Goal: Find specific page/section: Find specific page/section

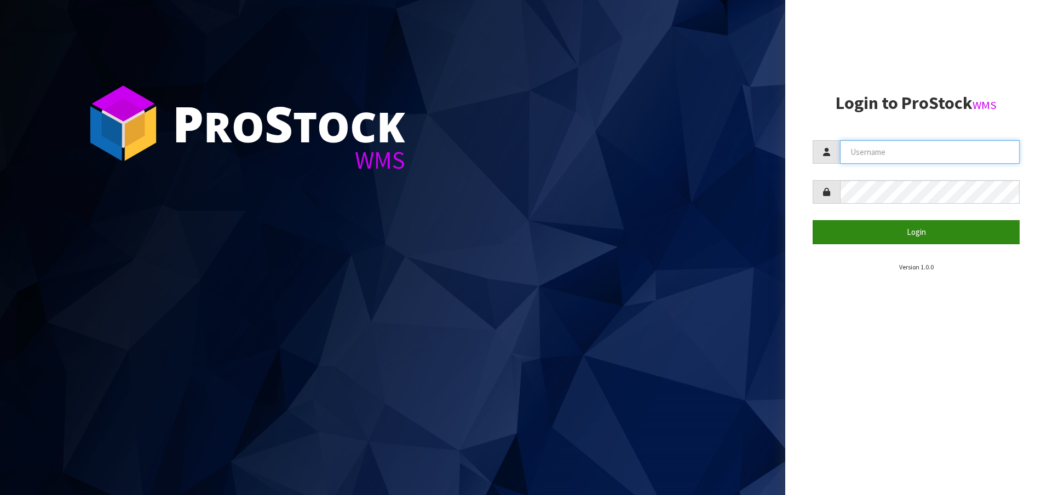
type input "[EMAIL_ADDRESS][DOMAIN_NAME]"
click at [915, 243] on button "Login" at bounding box center [915, 232] width 207 height 24
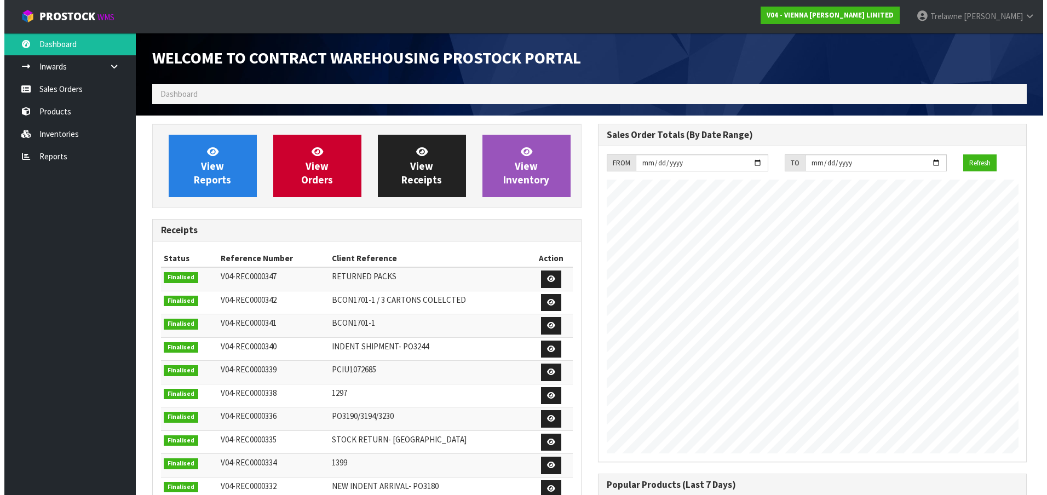
scroll to position [631, 445]
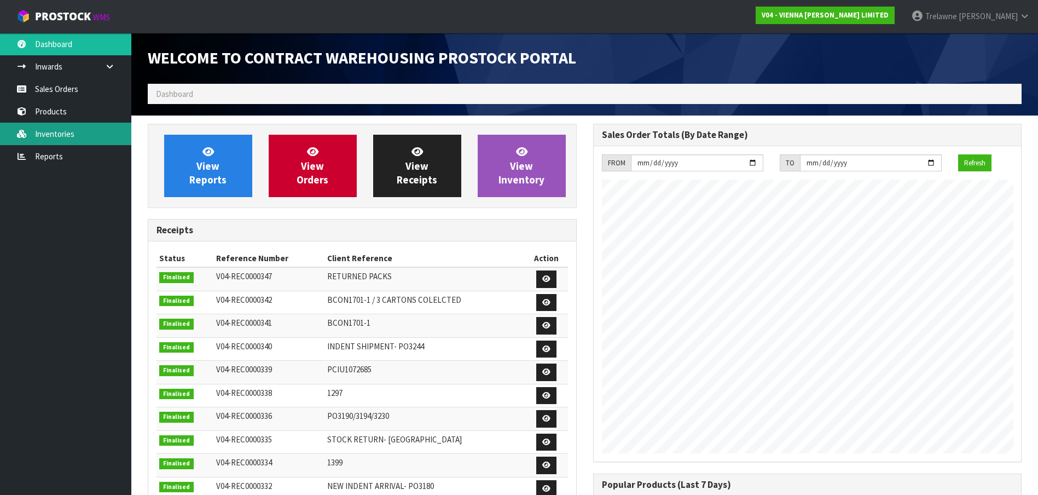
click at [47, 134] on link "Inventories" at bounding box center [65, 134] width 131 height 22
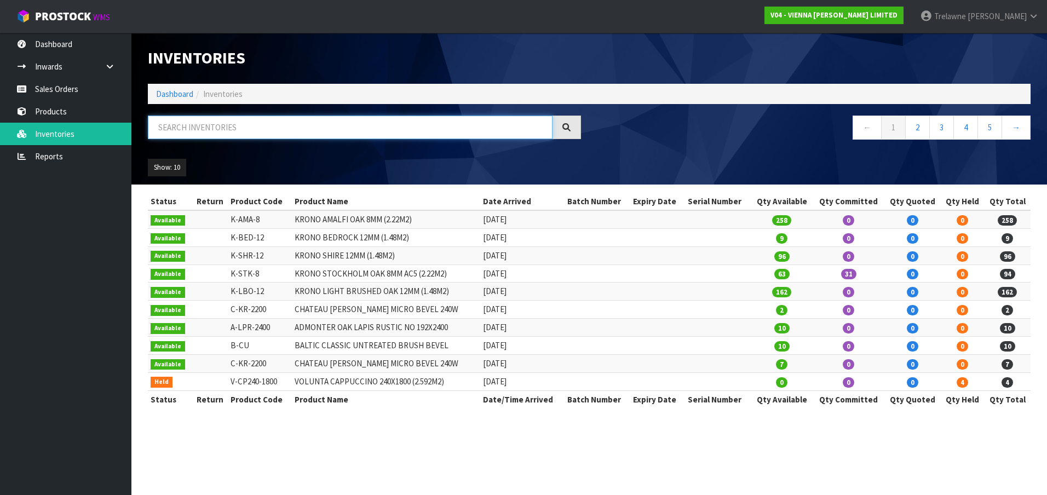
click at [170, 134] on input "text" at bounding box center [350, 127] width 405 height 24
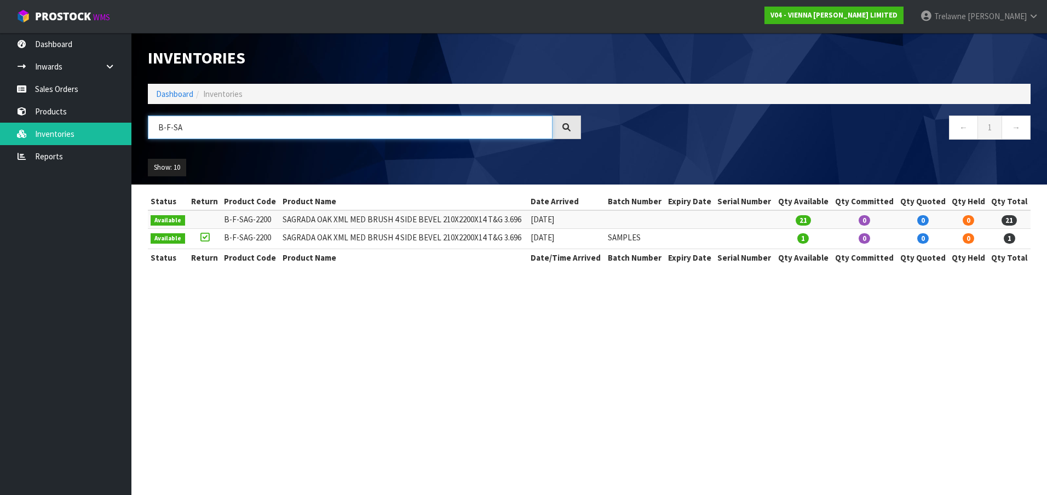
drag, startPoint x: 146, startPoint y: 118, endPoint x: 126, endPoint y: 116, distance: 19.8
click at [135, 116] on header "Inventories Dashboard Inventories B-F-SA ← 1 → Show: 10 5 10 25 50 All Show Sto…" at bounding box center [588, 109] width 915 height 152
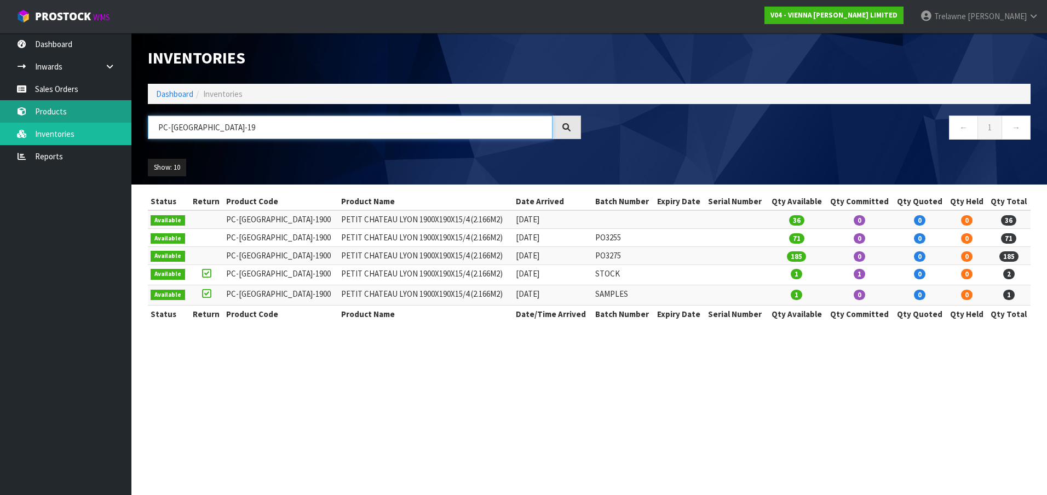
type input "PC-[GEOGRAPHIC_DATA]-19"
click at [68, 108] on link "Products" at bounding box center [65, 111] width 131 height 22
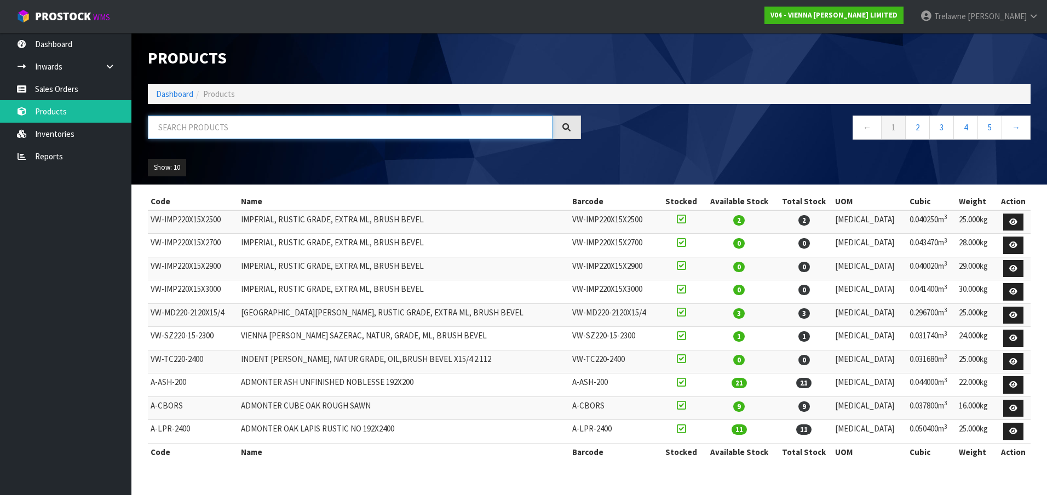
click at [182, 124] on input "text" at bounding box center [350, 127] width 405 height 24
type input "PC-[GEOGRAPHIC_DATA]"
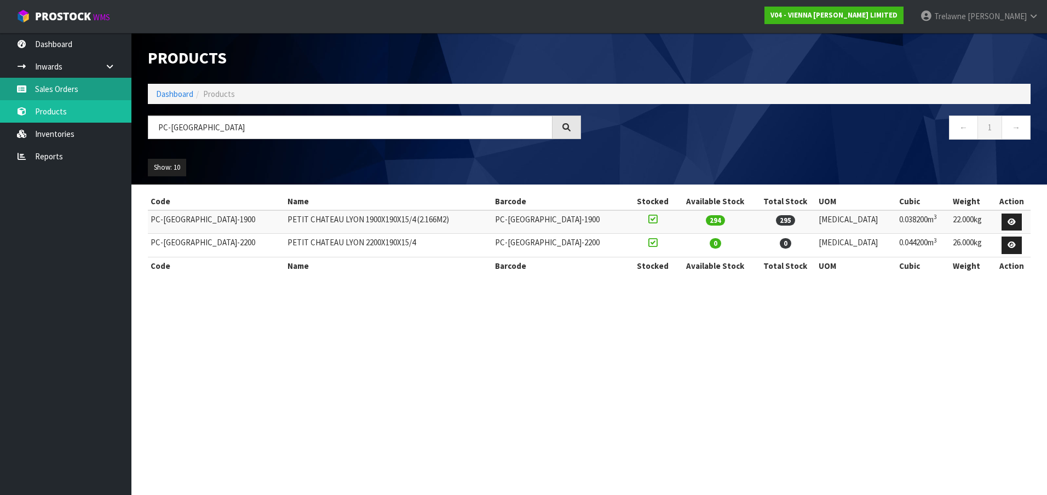
click at [36, 88] on link "Sales Orders" at bounding box center [65, 89] width 131 height 22
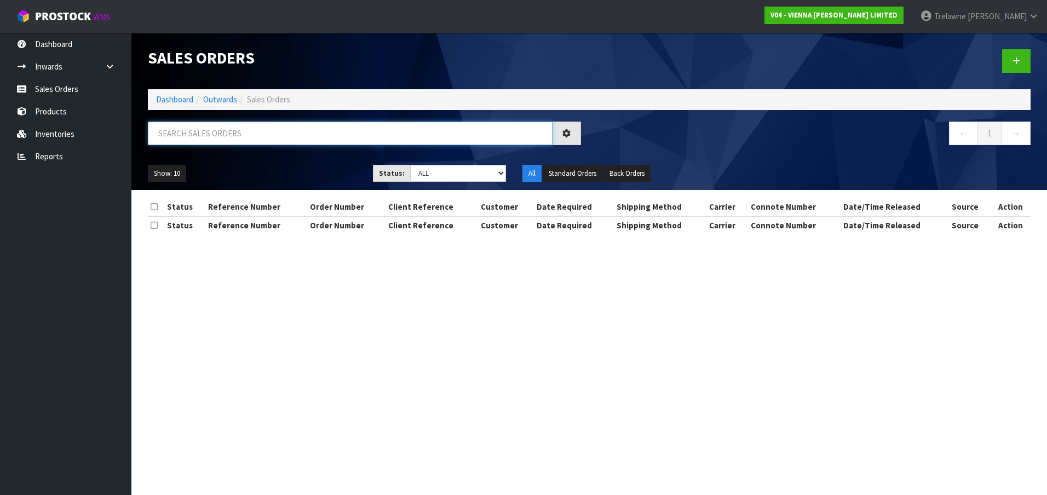
click at [191, 135] on input "text" at bounding box center [350, 134] width 405 height 24
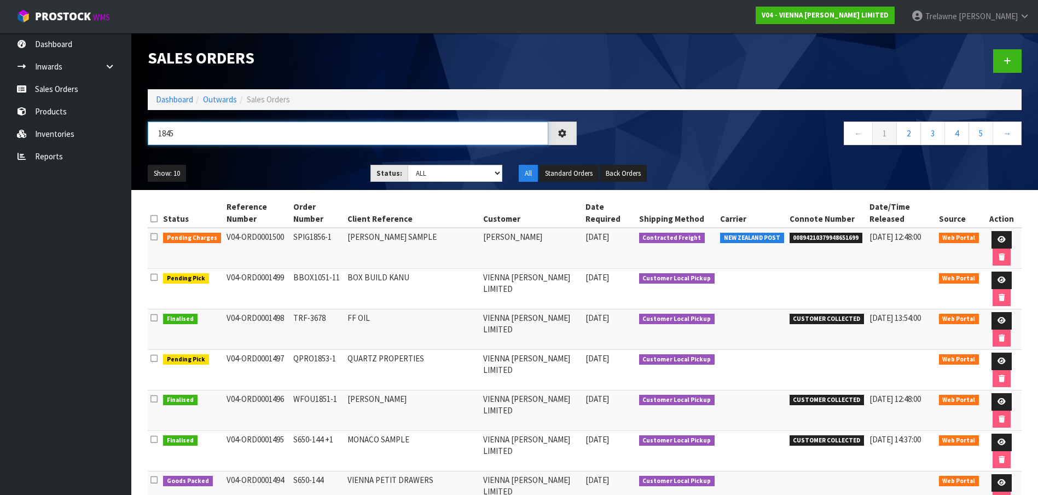
type input "1845"
